Goal: Find specific page/section: Find specific page/section

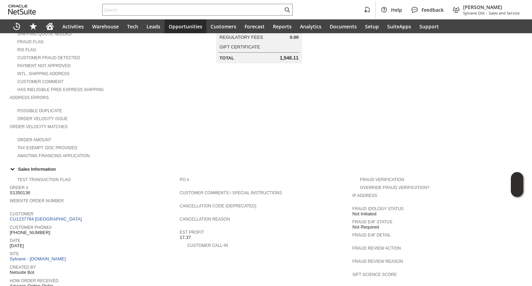
scroll to position [139, 0]
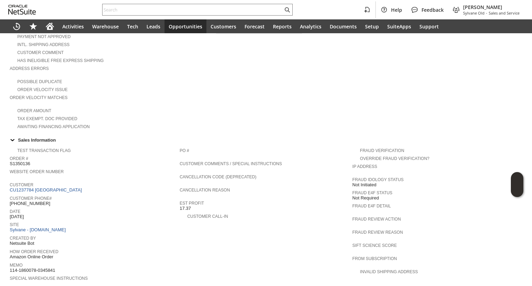
drag, startPoint x: 134, startPoint y: 153, endPoint x: 153, endPoint y: 216, distance: 65.4
click at [153, 220] on span "Site" at bounding box center [93, 223] width 167 height 7
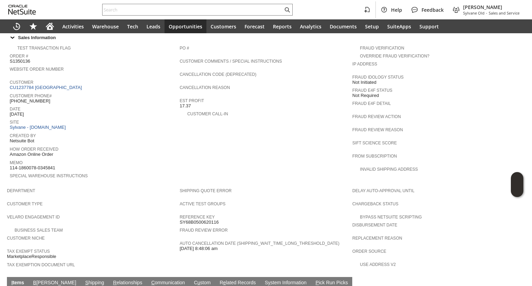
scroll to position [277, 0]
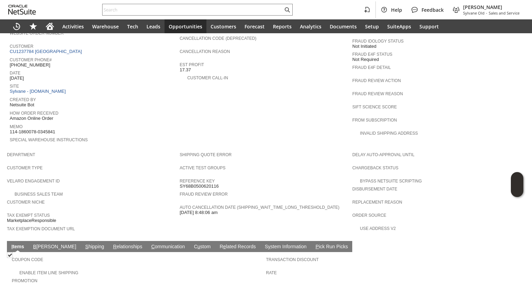
click at [84, 244] on link "S hipping" at bounding box center [95, 247] width 23 height 7
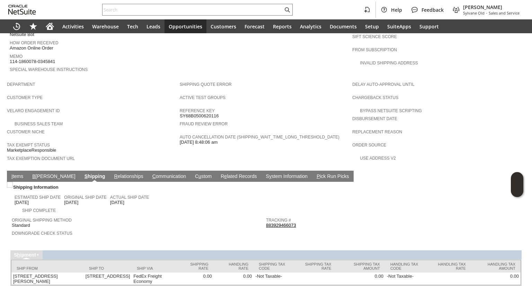
scroll to position [363, 0]
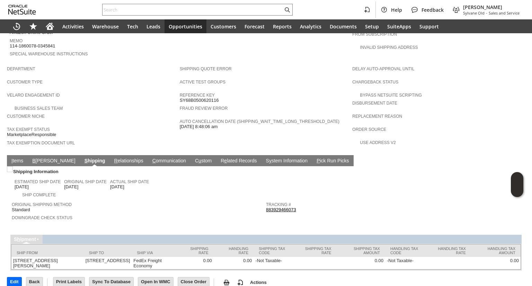
click at [283, 207] on link "883929466073" at bounding box center [281, 209] width 30 height 5
click at [21, 158] on link "I tems" at bounding box center [17, 161] width 15 height 7
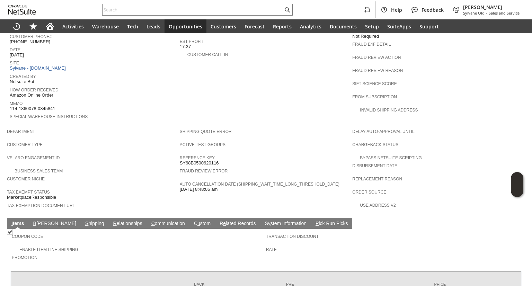
scroll to position [218, 0]
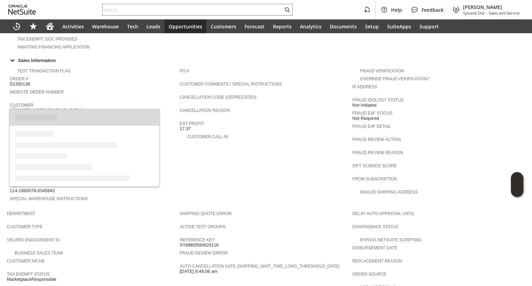
click at [45, 108] on link "CU1237784 Hotel M Brook" at bounding box center [47, 110] width 74 height 5
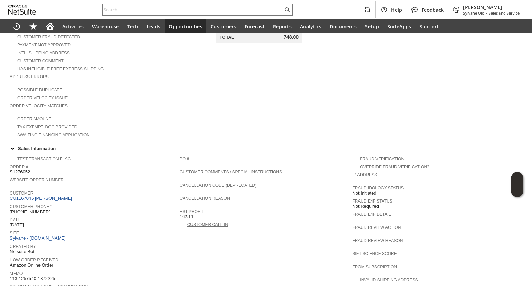
scroll to position [102, 0]
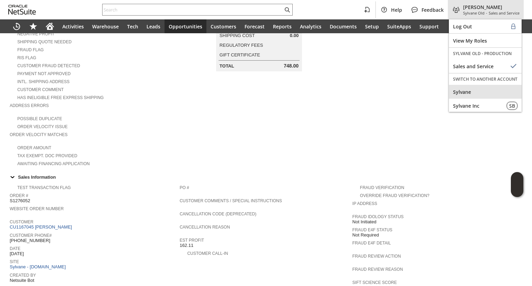
click at [474, 92] on span "Sylvane" at bounding box center [485, 92] width 64 height 7
